Goal: Check status: Check status

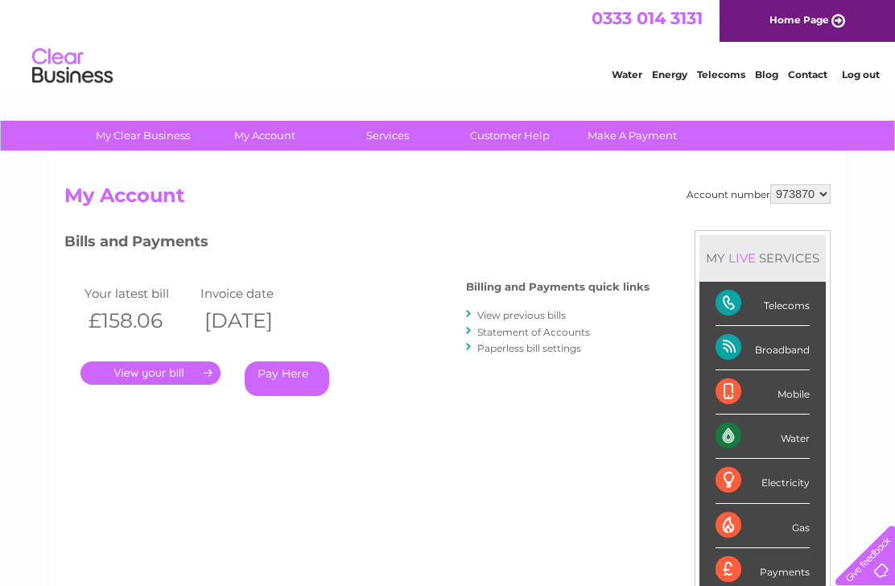
click at [490, 580] on div "Account number 973870 My Account MY LIVE SERVICES Telecoms Broadband Mobile Wat…" at bounding box center [447, 426] width 766 height 485
click at [679, 579] on div "Account number 973870 My Account MY LIVE SERVICES Telecoms Broadband Mobile Wat…" at bounding box center [447, 426] width 766 height 485
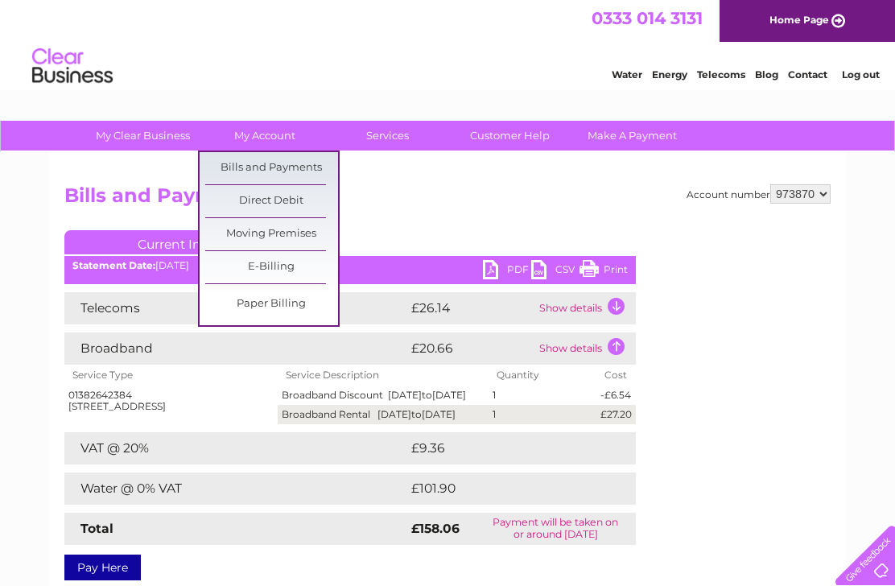
click at [304, 159] on link "Bills and Payments" at bounding box center [271, 168] width 133 height 32
click at [307, 159] on link "Bills and Payments" at bounding box center [271, 168] width 133 height 32
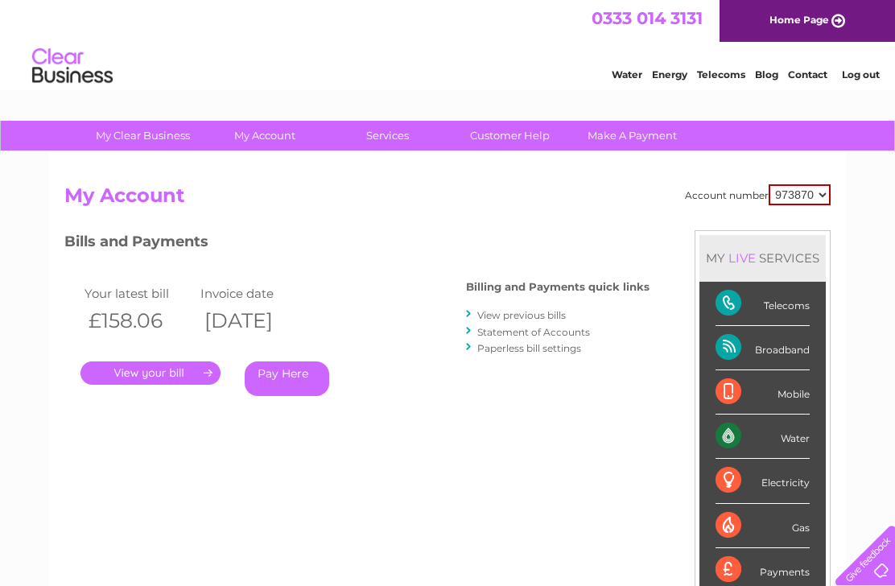
click at [192, 368] on link "." at bounding box center [150, 372] width 140 height 23
click at [561, 309] on link "View previous bills" at bounding box center [521, 315] width 89 height 12
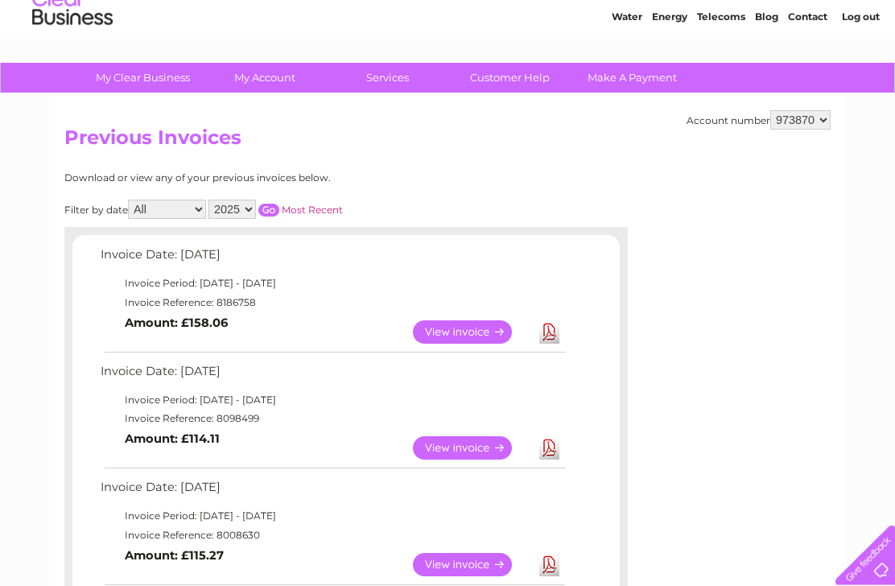
scroll to position [58, 0]
click at [256, 202] on select "2025 2024 2023 2022" at bounding box center [231, 209] width 47 height 19
select select "2022"
click at [279, 204] on input "button" at bounding box center [268, 210] width 21 height 13
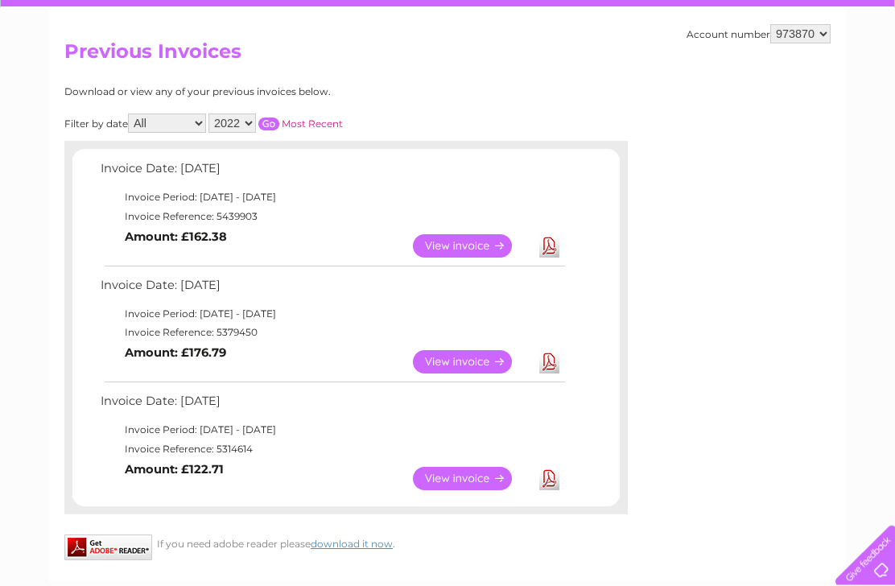
scroll to position [147, 0]
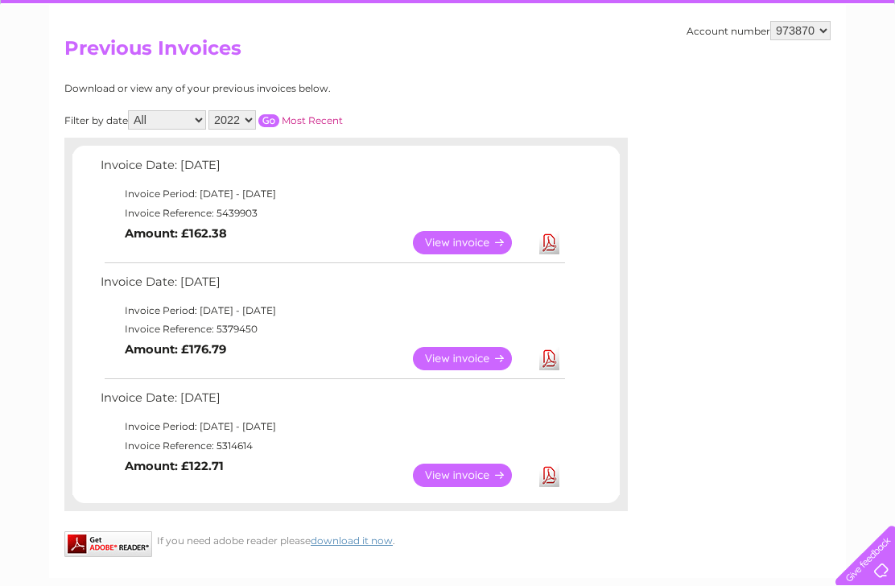
click at [477, 464] on link "View" at bounding box center [472, 475] width 118 height 23
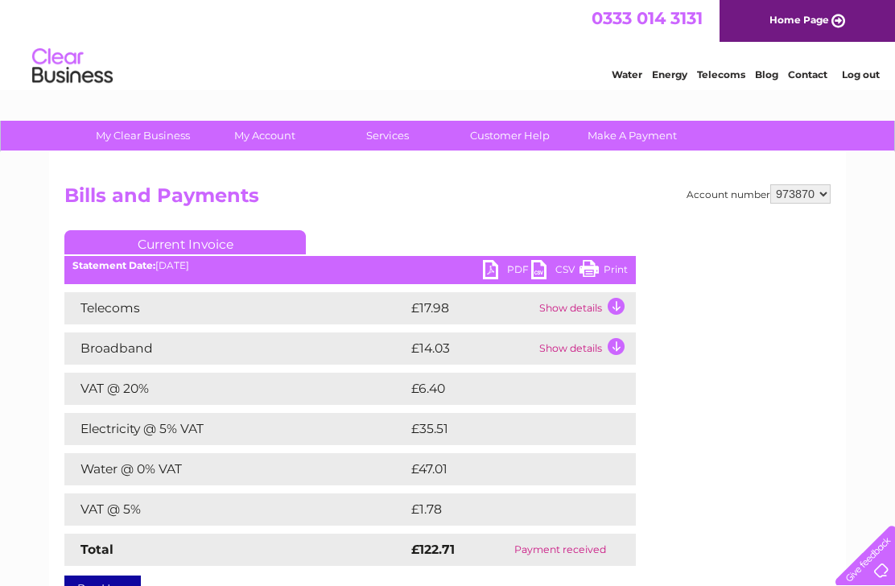
scroll to position [12, 0]
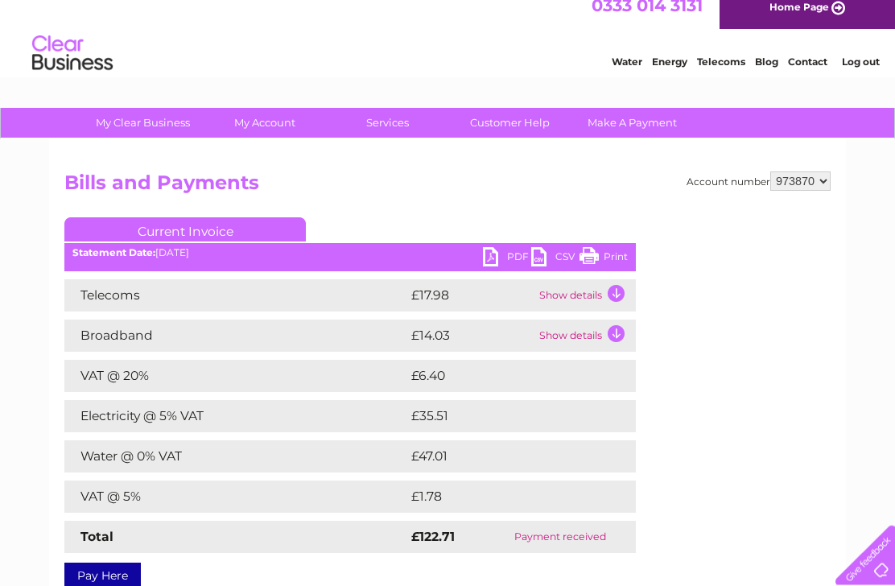
click at [588, 325] on td "Show details" at bounding box center [585, 336] width 101 height 32
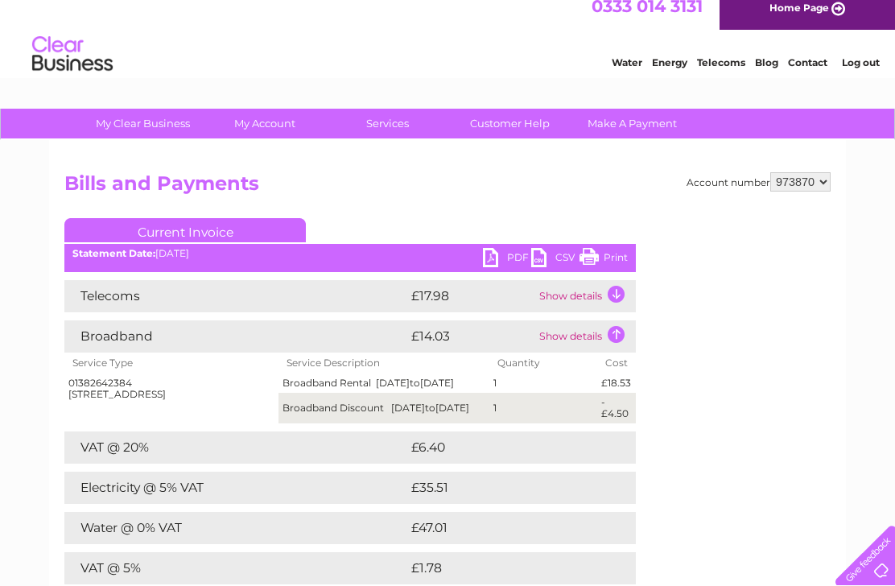
click at [624, 292] on td "Show details" at bounding box center [585, 296] width 101 height 32
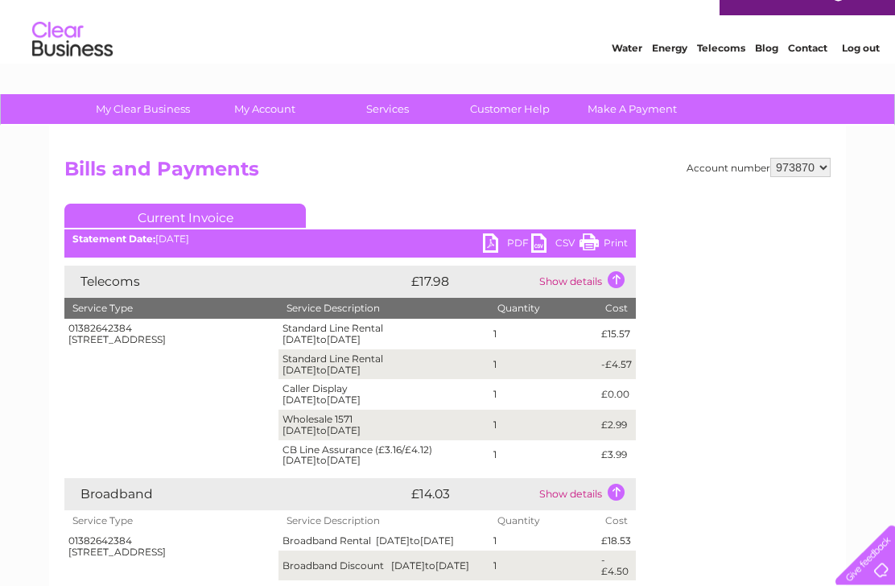
scroll to position [0, 0]
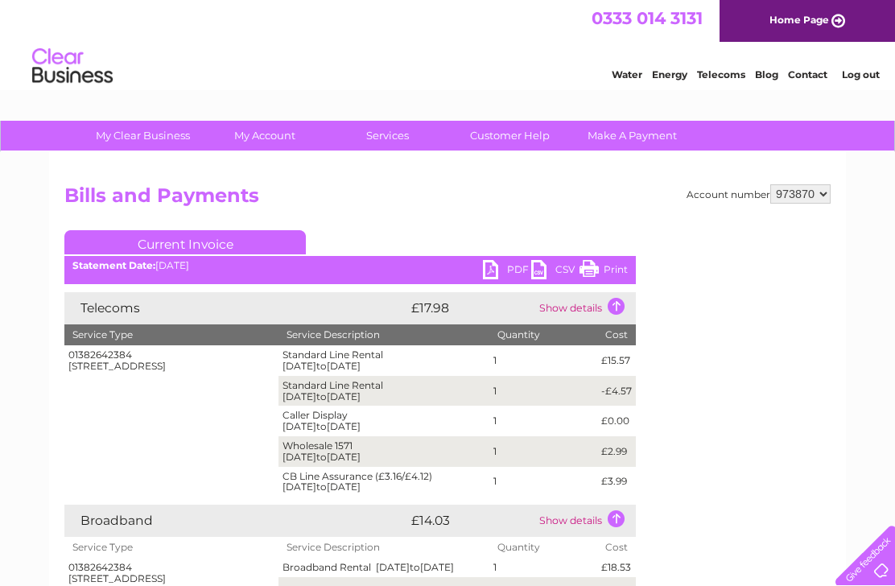
click at [604, 299] on td "Show details" at bounding box center [585, 308] width 101 height 32
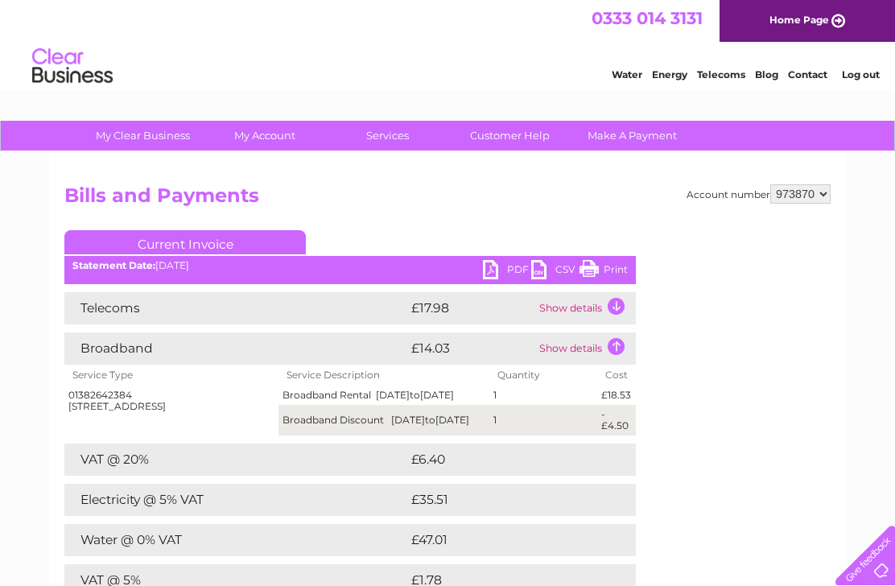
click at [616, 296] on td "Show details" at bounding box center [585, 308] width 101 height 32
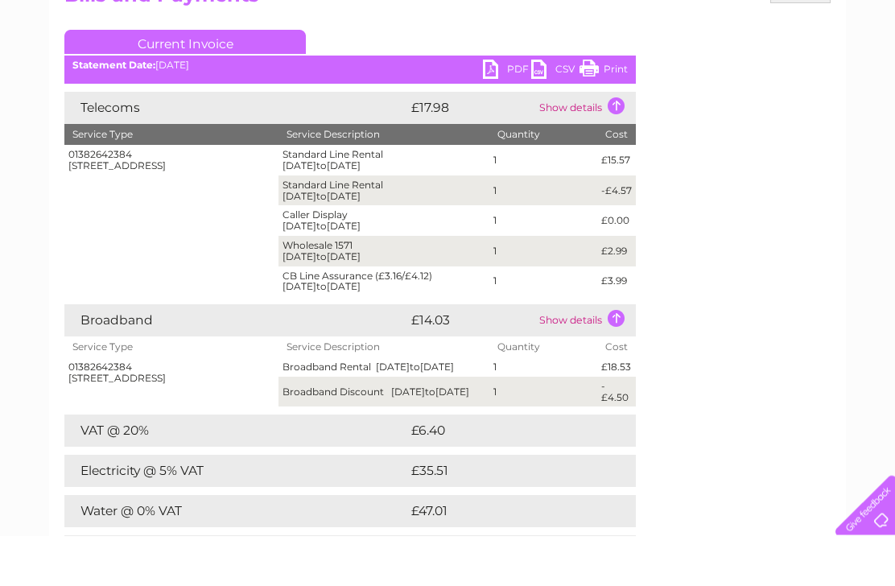
scroll to position [203, 0]
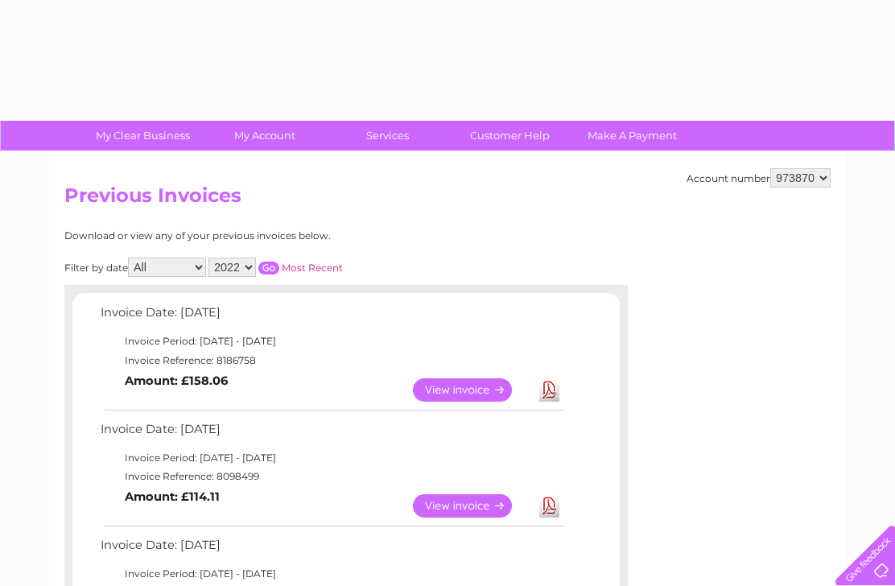
select select "2022"
